Goal: Information Seeking & Learning: Understand process/instructions

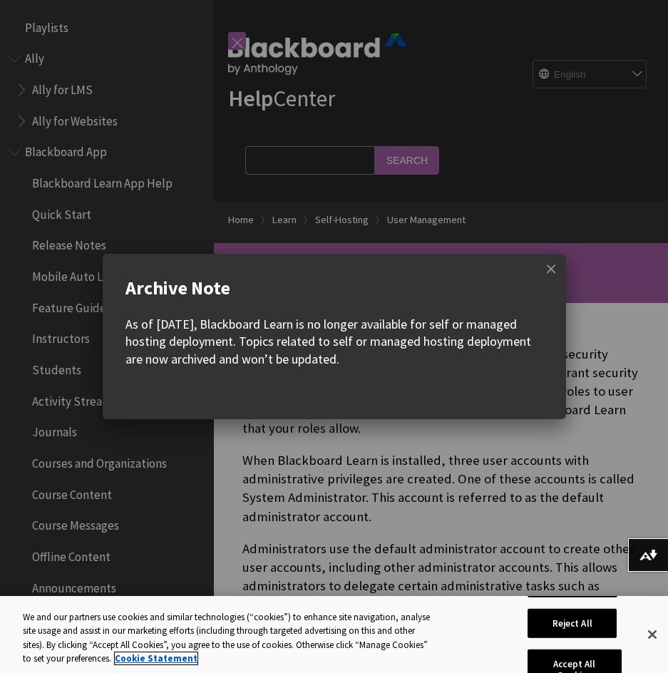
scroll to position [2038, 0]
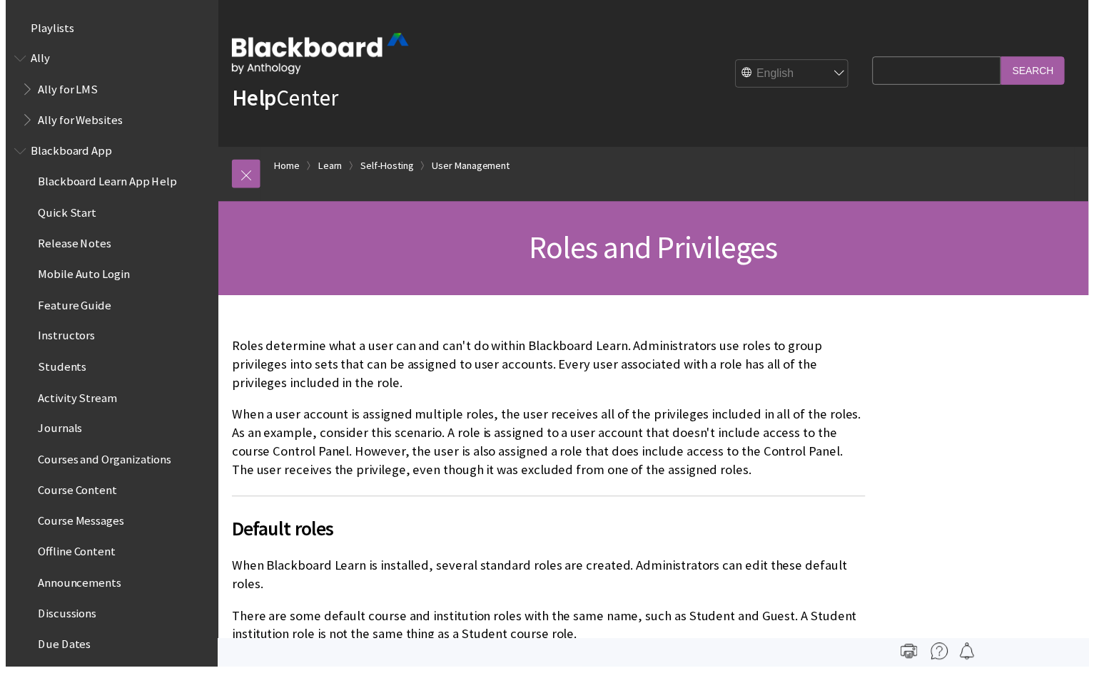
scroll to position [2172, 0]
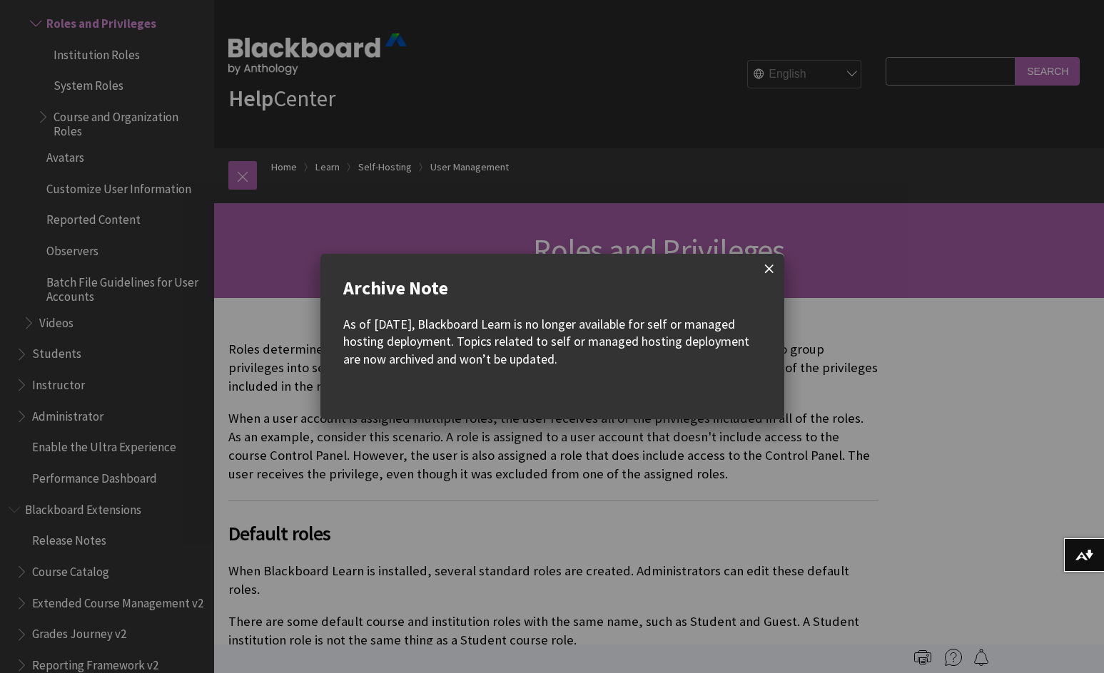
click at [762, 266] on span at bounding box center [769, 269] width 30 height 30
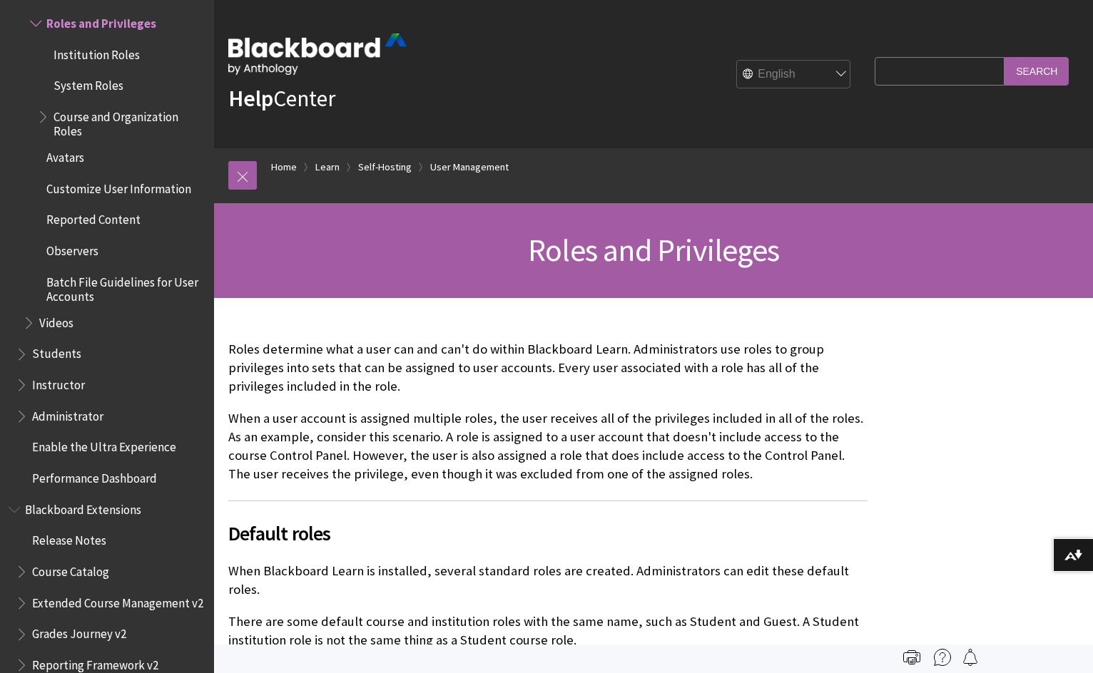
click at [71, 392] on span "Instructor" at bounding box center [58, 382] width 53 height 19
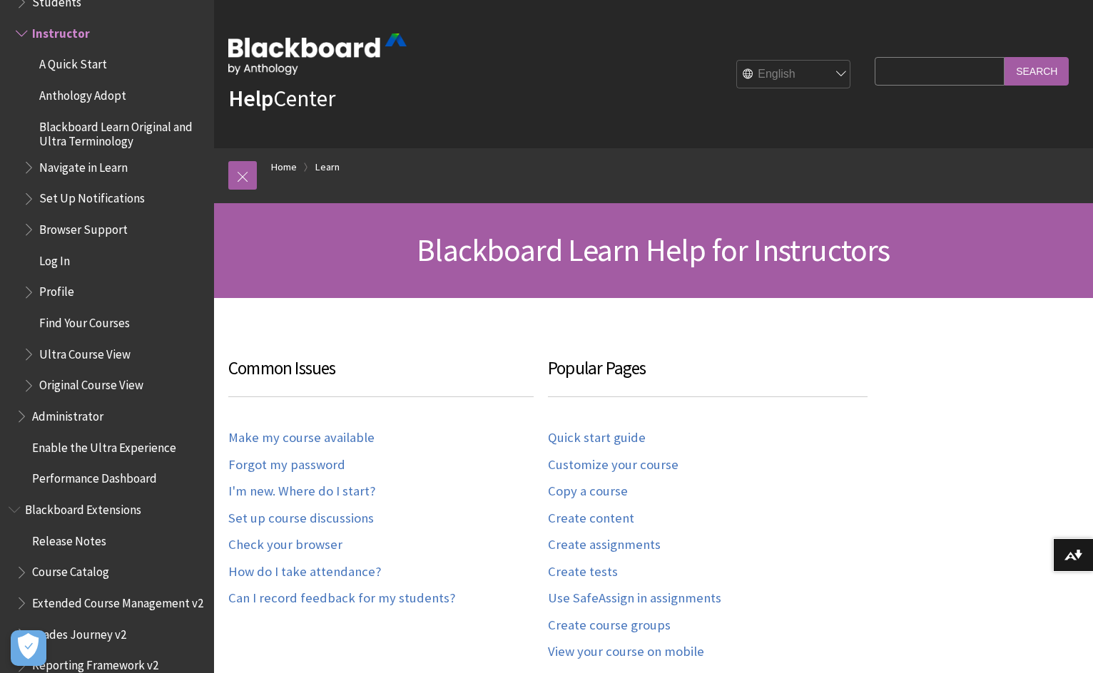
click at [921, 71] on input "Search Query" at bounding box center [940, 71] width 130 height 28
type input "add a support user"
click at [1004, 57] on input "Search" at bounding box center [1036, 71] width 64 height 28
click at [1038, 72] on input "Search" at bounding box center [1036, 71] width 64 height 28
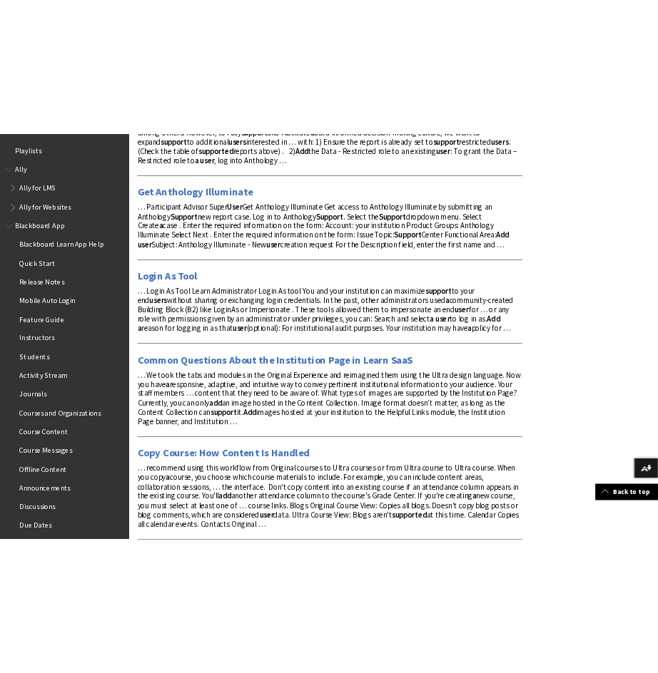
scroll to position [571, 0]
